Goal: Leave review/rating: Share an evaluation or opinion about a product, service, or content

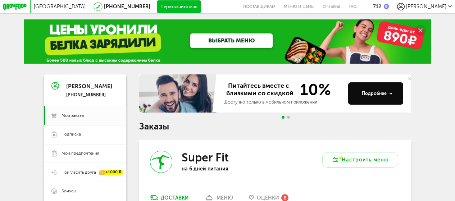
click at [266, 195] on span "Оценки" at bounding box center [268, 198] width 22 height 6
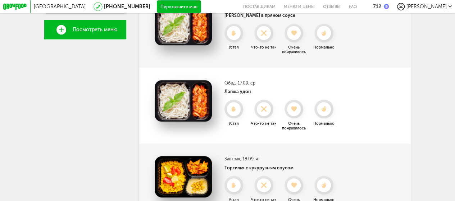
scroll to position [219, 0]
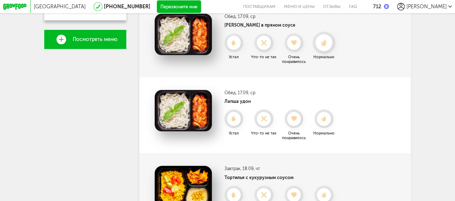
click at [328, 46] on icon at bounding box center [323, 42] width 17 height 7
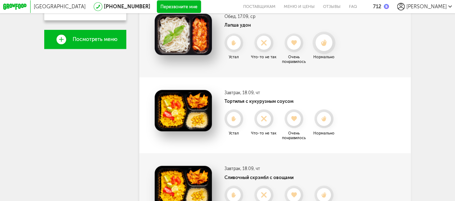
click at [324, 49] on div at bounding box center [323, 42] width 17 height 17
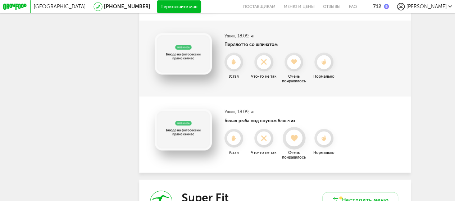
scroll to position [506, 0]
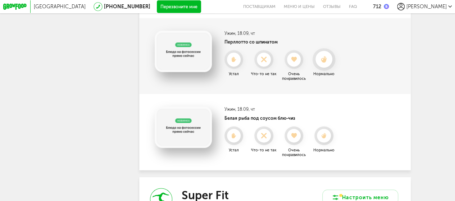
click at [325, 63] on use at bounding box center [324, 59] width 6 height 6
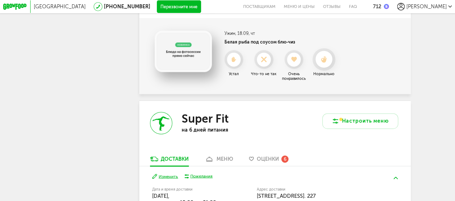
click at [326, 63] on use at bounding box center [324, 59] width 6 height 6
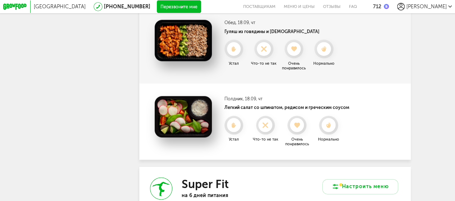
scroll to position [362, 0]
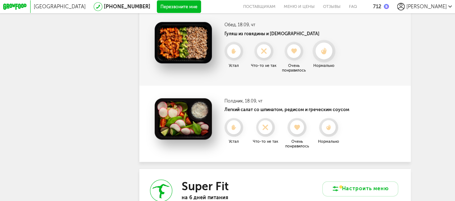
click at [324, 54] on use at bounding box center [324, 51] width 6 height 6
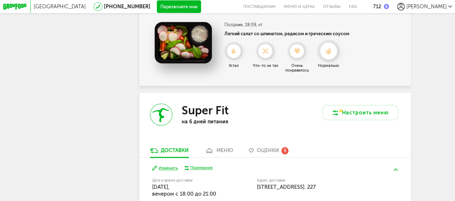
click at [329, 54] on use at bounding box center [329, 51] width 6 height 6
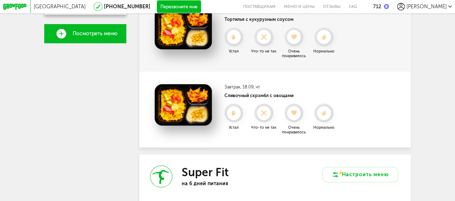
scroll to position [219, 0]
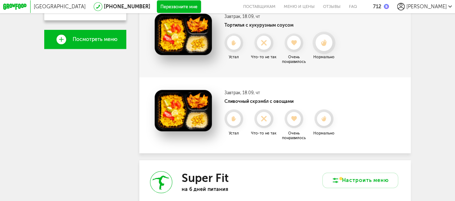
click at [325, 46] on use at bounding box center [324, 42] width 6 height 6
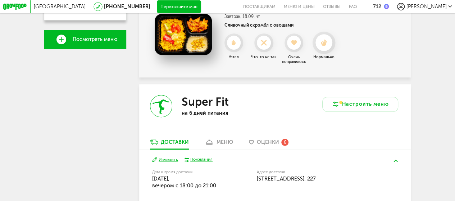
click at [325, 45] on use at bounding box center [324, 42] width 6 height 6
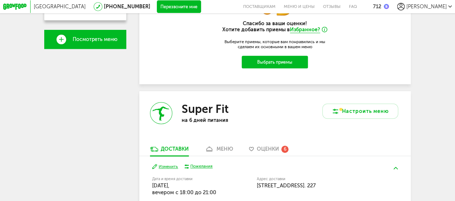
click at [282, 64] on button "Выбрать приемы" at bounding box center [275, 62] width 66 height 13
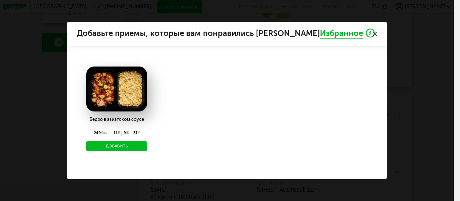
click at [109, 142] on button "Добавить" at bounding box center [116, 146] width 61 height 10
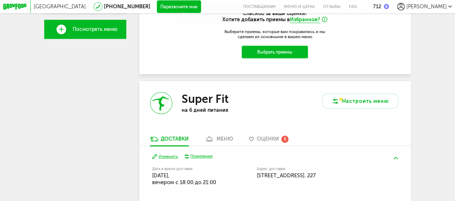
scroll to position [254, 0]
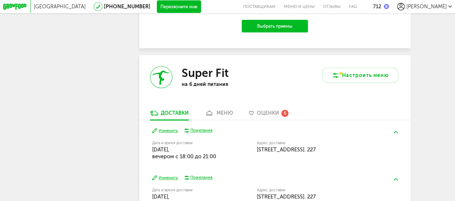
click at [273, 115] on span "Оценки" at bounding box center [268, 113] width 22 height 6
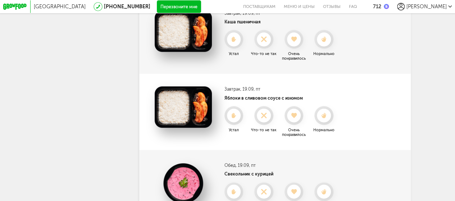
scroll to position [320, 0]
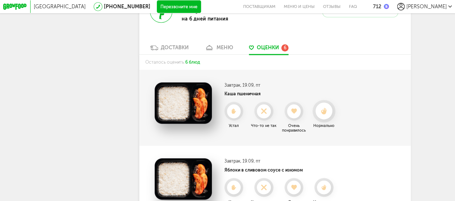
click at [326, 114] on use at bounding box center [324, 111] width 6 height 6
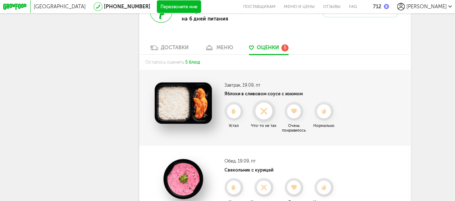
click at [265, 120] on div at bounding box center [263, 111] width 17 height 17
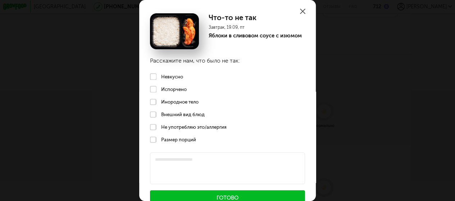
click at [153, 77] on label "Невкусно" at bounding box center [227, 76] width 177 height 13
click at [152, 128] on label "Не употребляю это/аллергия" at bounding box center [227, 127] width 177 height 13
click at [189, 193] on button "Готово" at bounding box center [227, 197] width 155 height 15
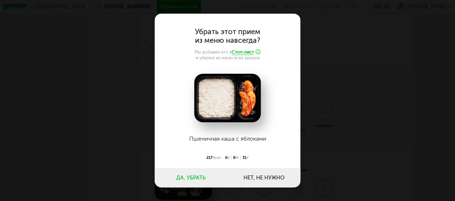
click at [257, 181] on button "Нет, не нужно" at bounding box center [263, 177] width 73 height 19
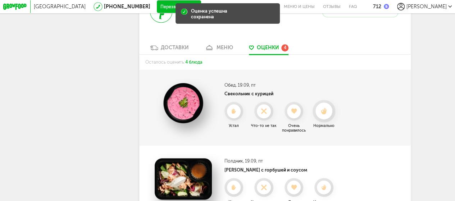
click at [328, 115] on icon at bounding box center [323, 111] width 17 height 7
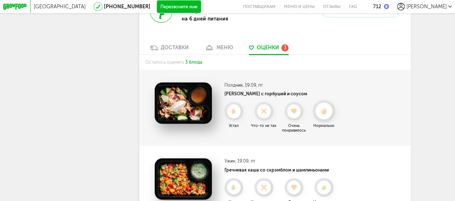
click at [322, 114] on icon at bounding box center [323, 111] width 17 height 7
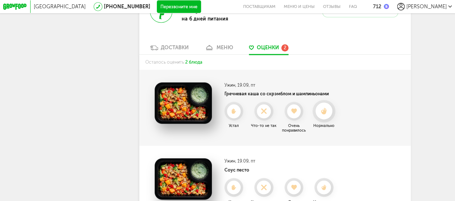
click at [328, 115] on icon at bounding box center [323, 111] width 17 height 7
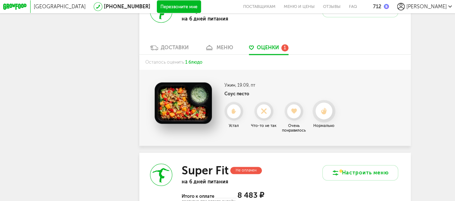
click at [326, 114] on use at bounding box center [324, 111] width 6 height 6
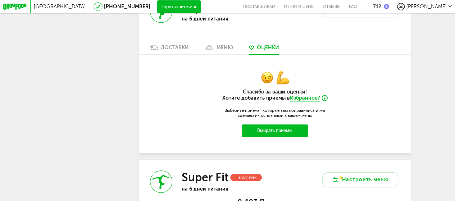
click at [282, 135] on button "Выбрать приемы" at bounding box center [275, 130] width 66 height 13
click at [253, 135] on button "Выбрать приемы" at bounding box center [275, 130] width 66 height 13
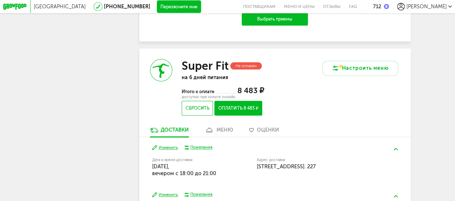
scroll to position [464, 0]
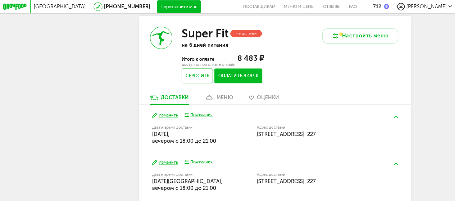
click at [221, 101] on div "меню" at bounding box center [224, 98] width 17 height 6
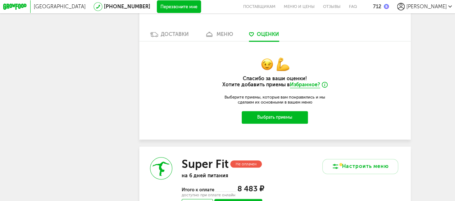
scroll to position [287, 0]
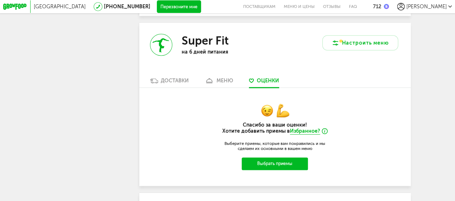
click at [226, 84] on div "меню" at bounding box center [224, 81] width 17 height 6
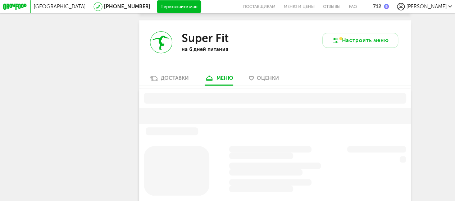
scroll to position [295, 0]
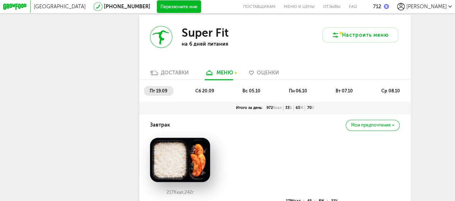
click at [254, 93] on span "вс 05.10" at bounding box center [251, 90] width 18 height 5
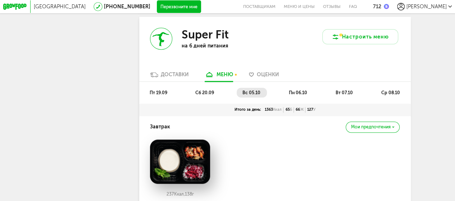
scroll to position [288, 0]
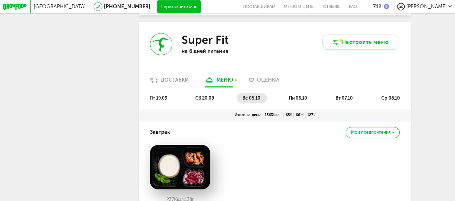
click at [206, 101] on span "сб 20.09" at bounding box center [204, 97] width 19 height 5
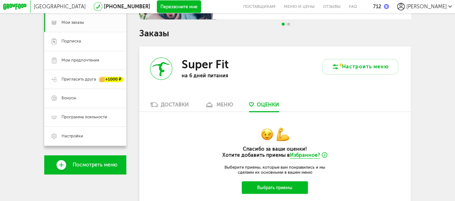
scroll to position [72, 0]
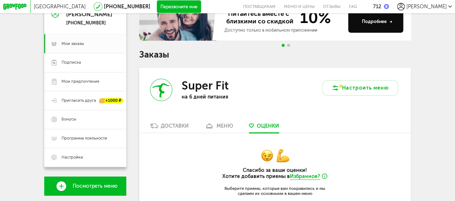
click at [218, 129] on div "меню" at bounding box center [224, 126] width 17 height 6
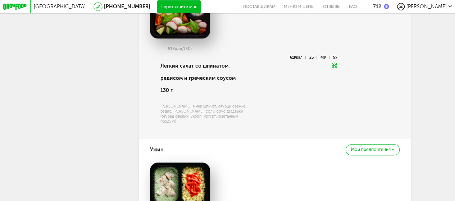
scroll to position [1560, 0]
